Goal: Transaction & Acquisition: Purchase product/service

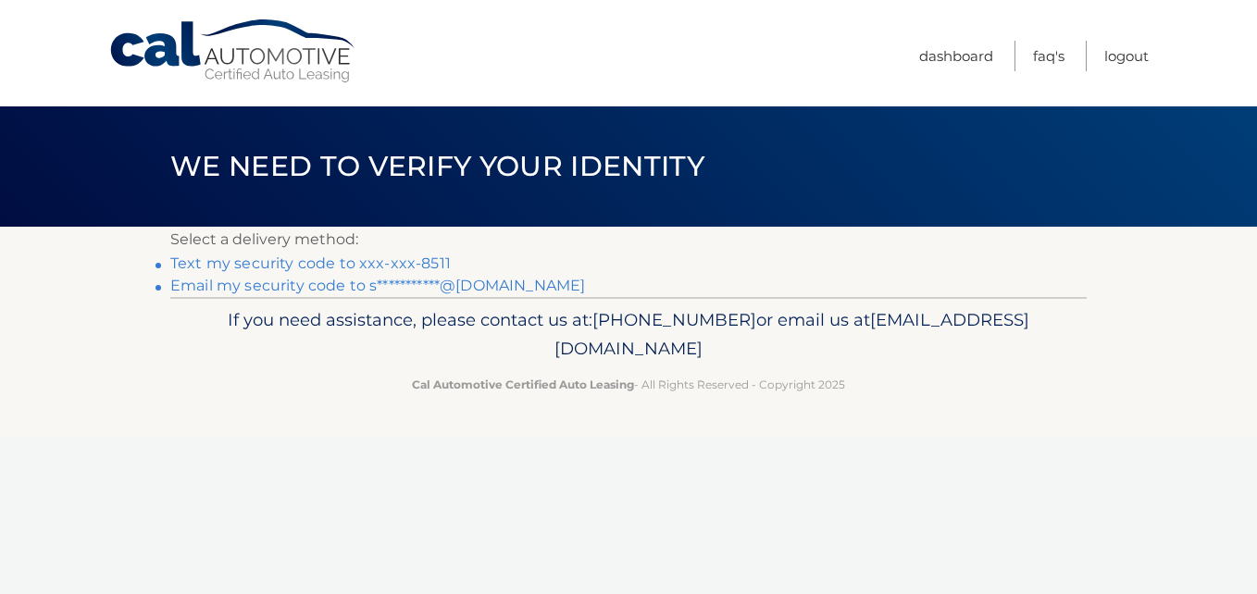
click at [585, 294] on link "**********" at bounding box center [377, 286] width 415 height 18
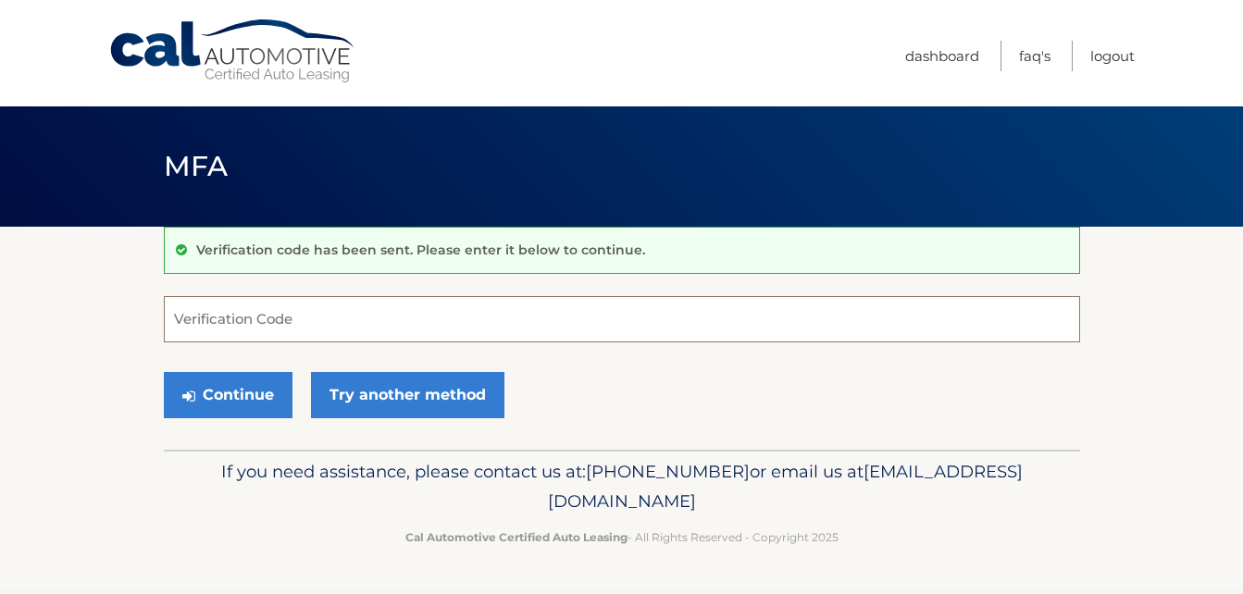
click at [278, 323] on input "Verification Code" at bounding box center [622, 319] width 916 height 46
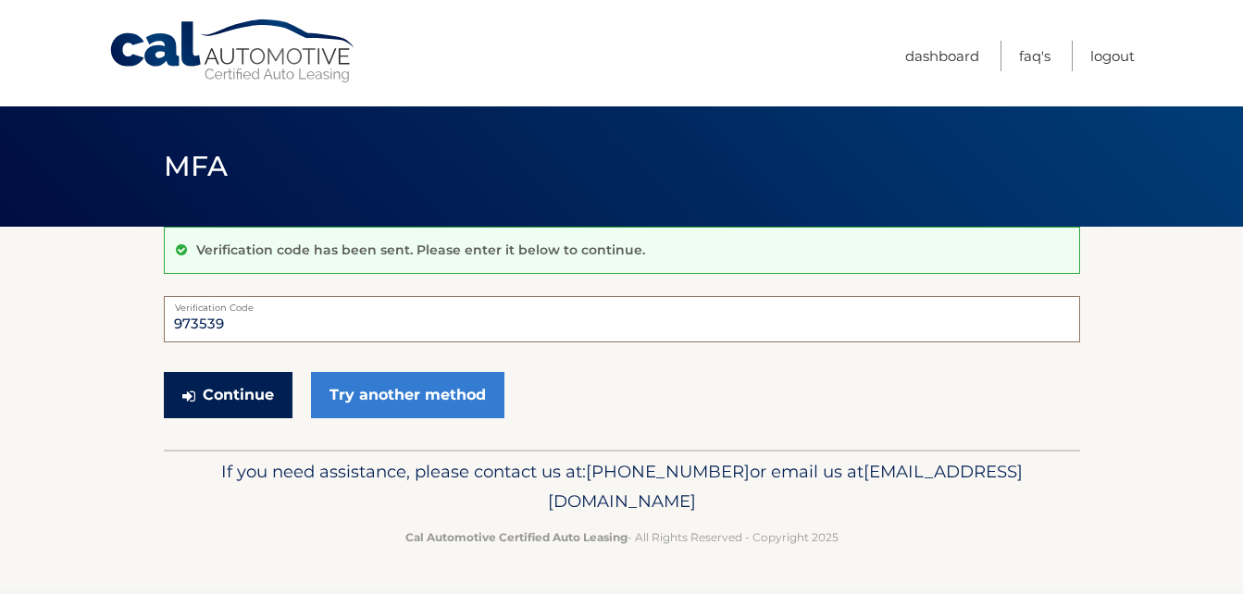
type input "973539"
click at [258, 418] on button "Continue" at bounding box center [228, 395] width 129 height 46
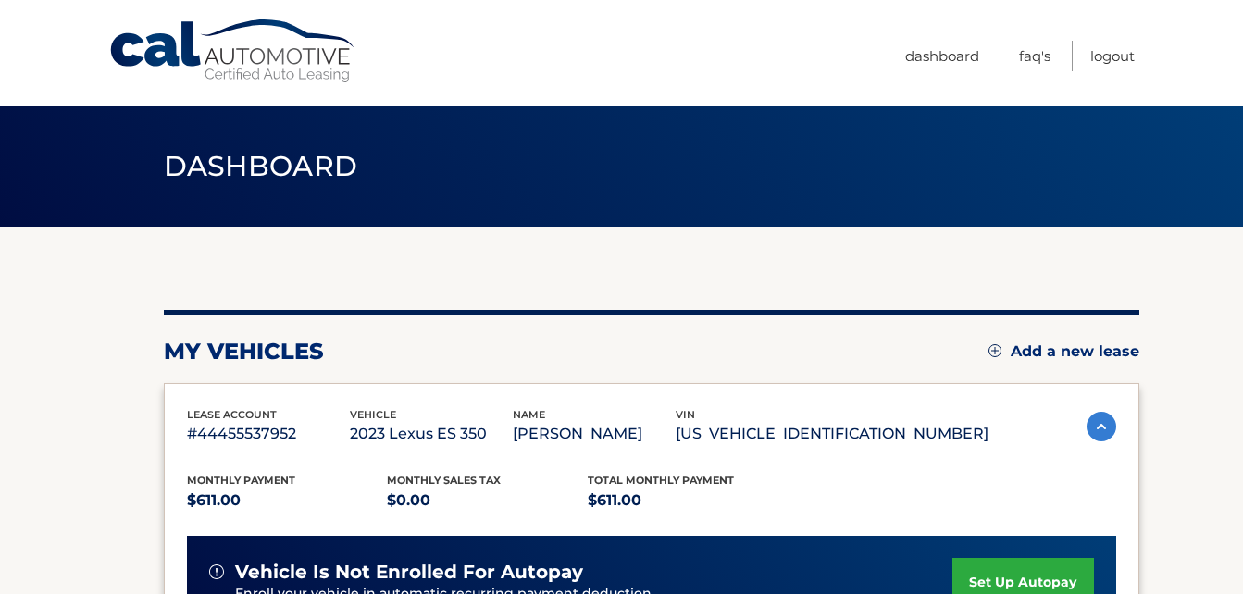
click at [79, 379] on section "my vehicles Add a new lease lease account #44455537952 vehicle 2023 Lexus ES 35…" at bounding box center [621, 604] width 1243 height 754
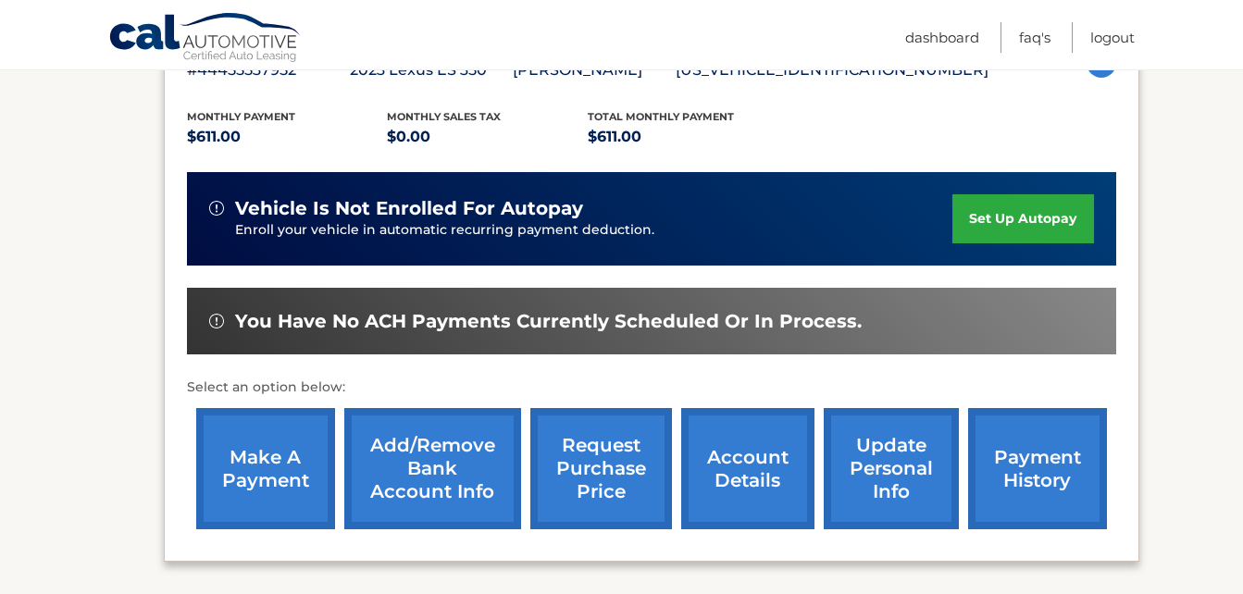
scroll to position [370, 0]
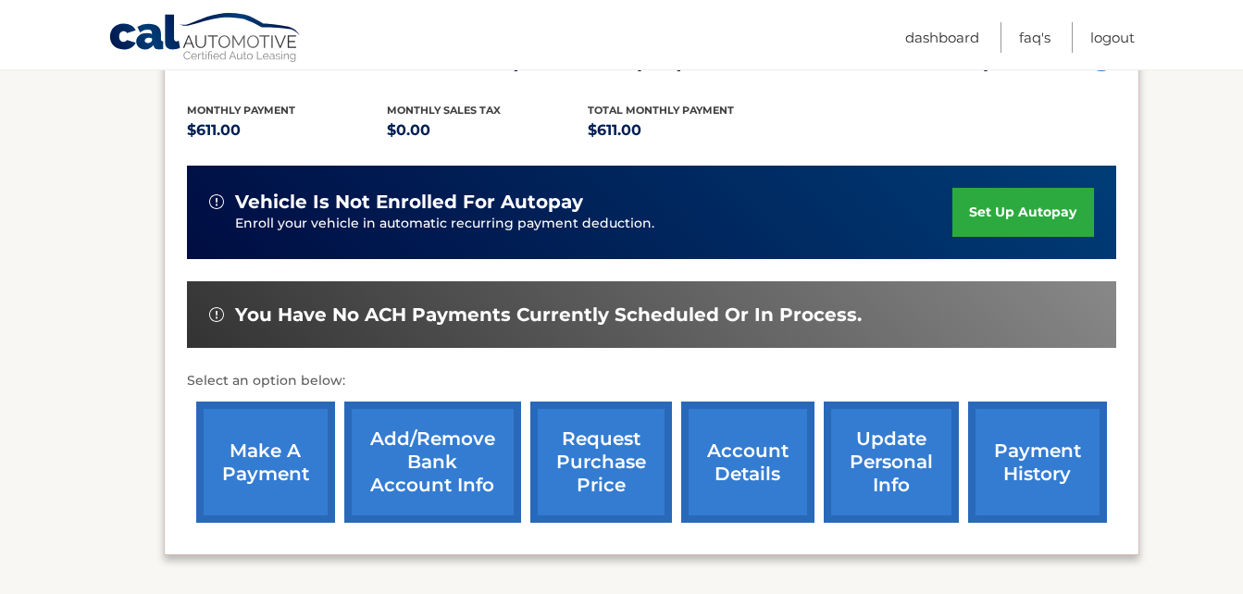
click at [259, 499] on link "make a payment" at bounding box center [265, 462] width 139 height 121
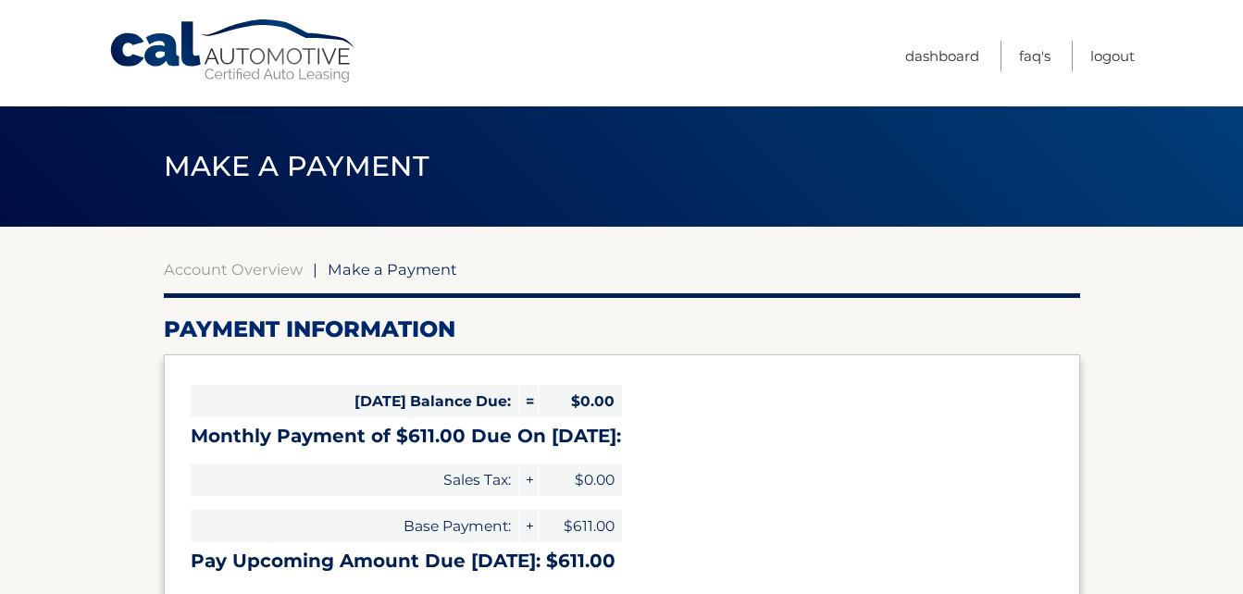
select select "NGQ0NGJmYmMtMWMzNi00YWZlLTgwNmYtY2ZjNDIyMjliMWUz"
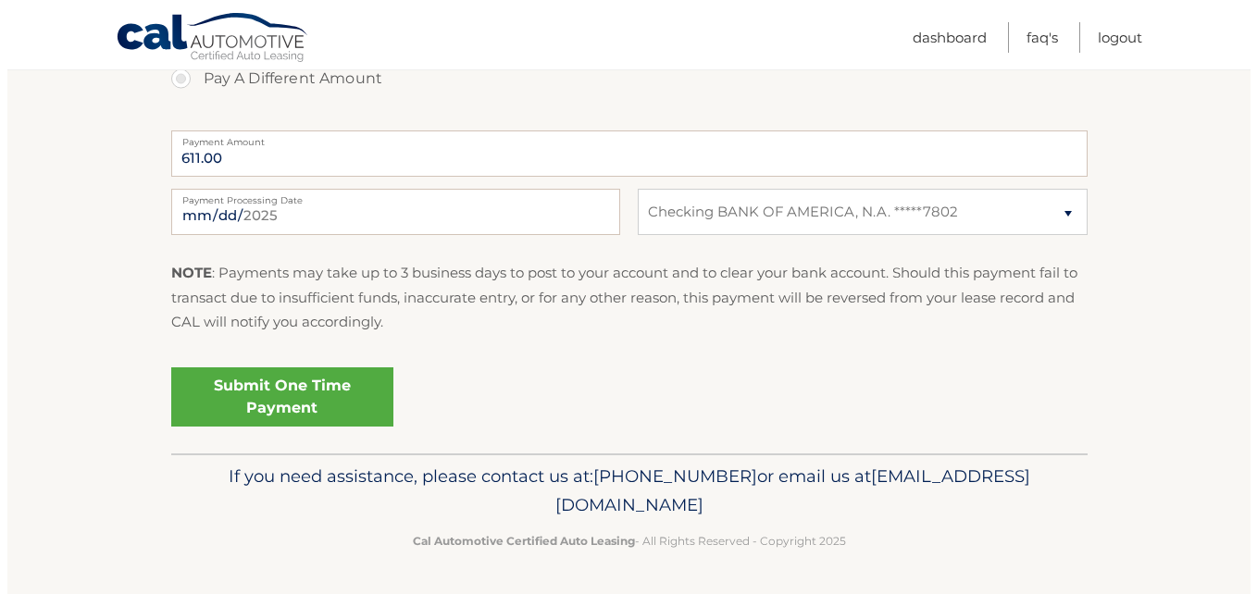
scroll to position [741, 0]
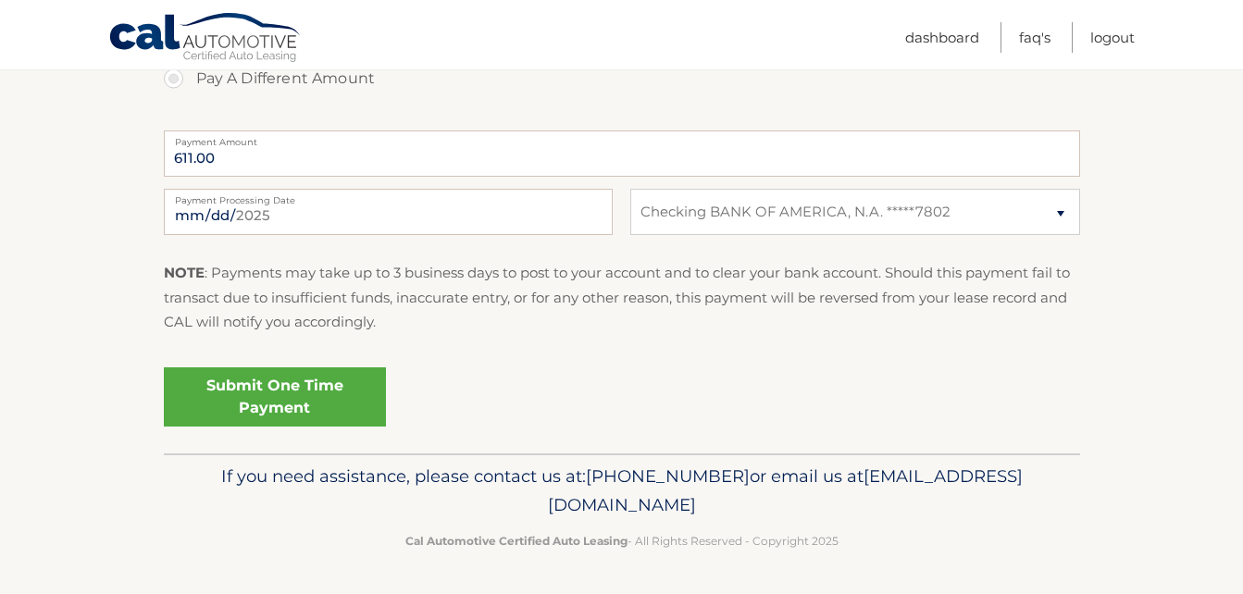
click at [305, 427] on link "Submit One Time Payment" at bounding box center [275, 396] width 222 height 59
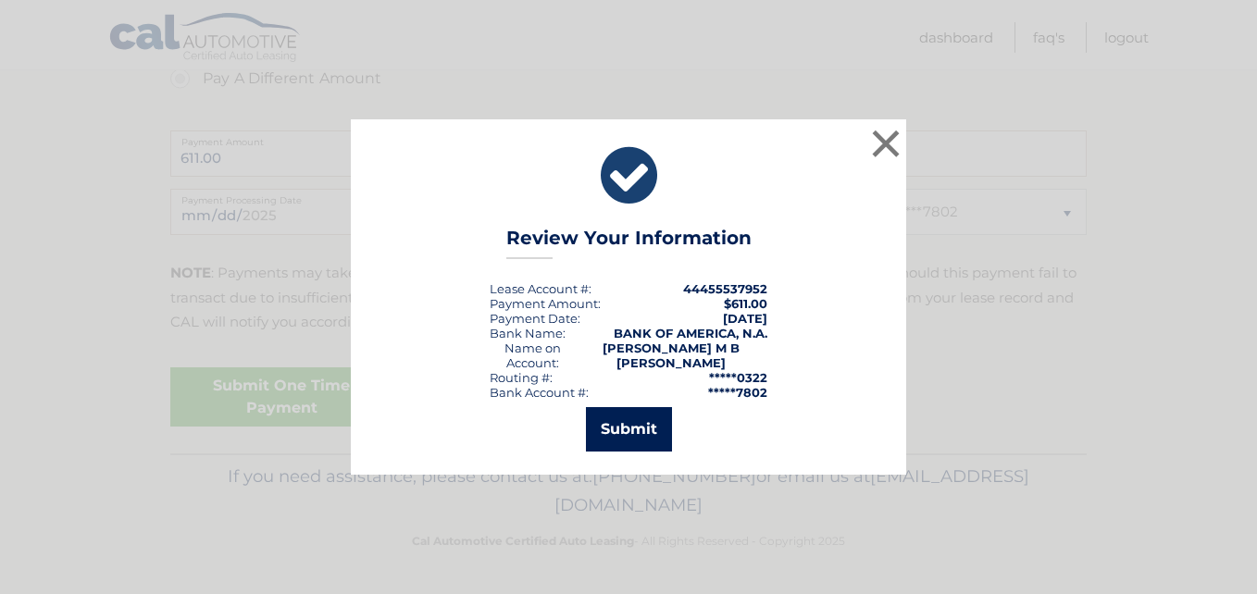
click at [639, 430] on button "Submit" at bounding box center [629, 429] width 86 height 44
